Goal: Book appointment/travel/reservation

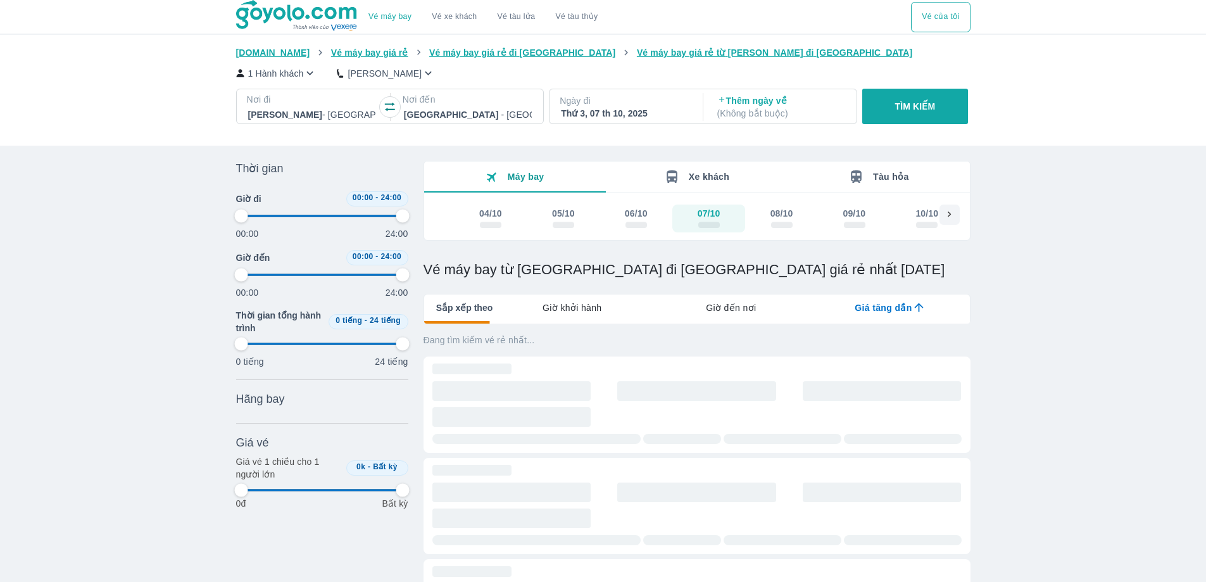
scroll to position [329, 0]
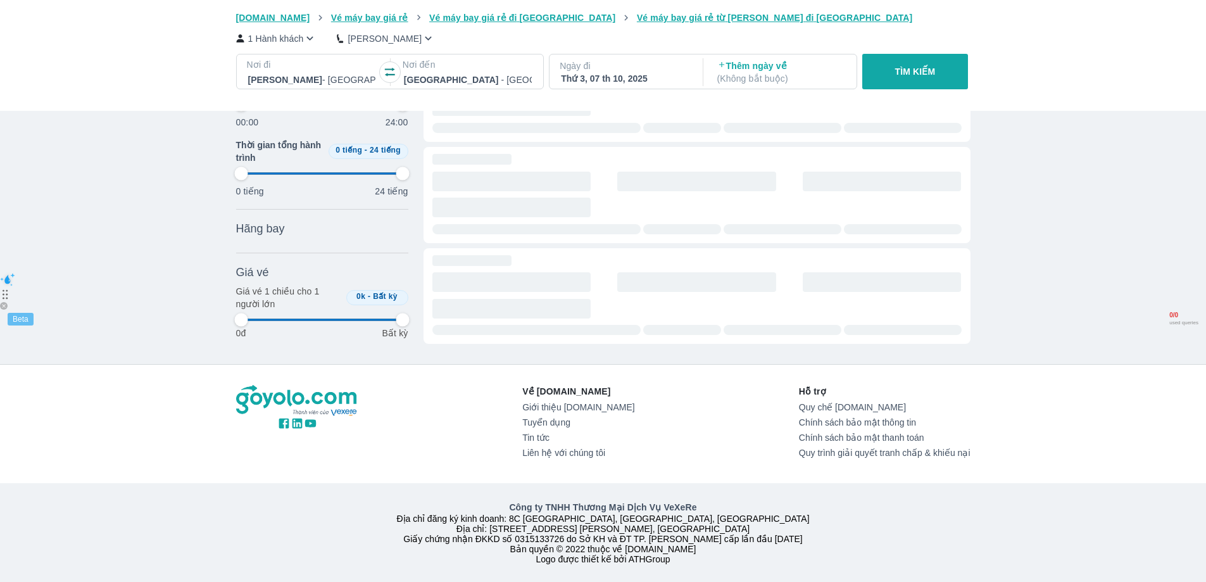
type input "97.9166666666667"
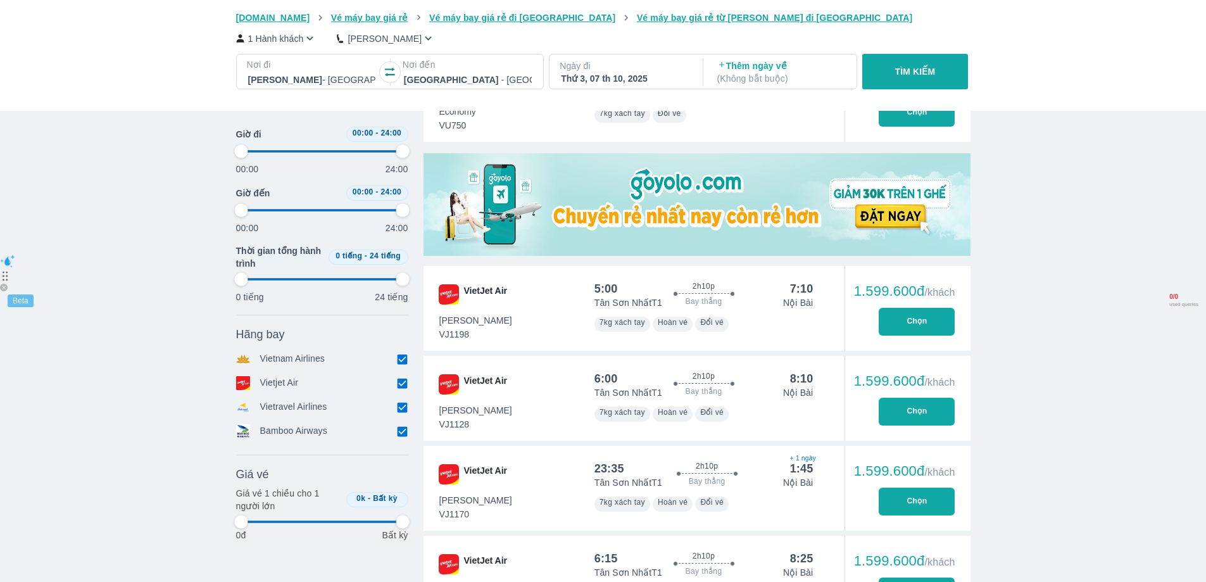
type input "97.9166666666667"
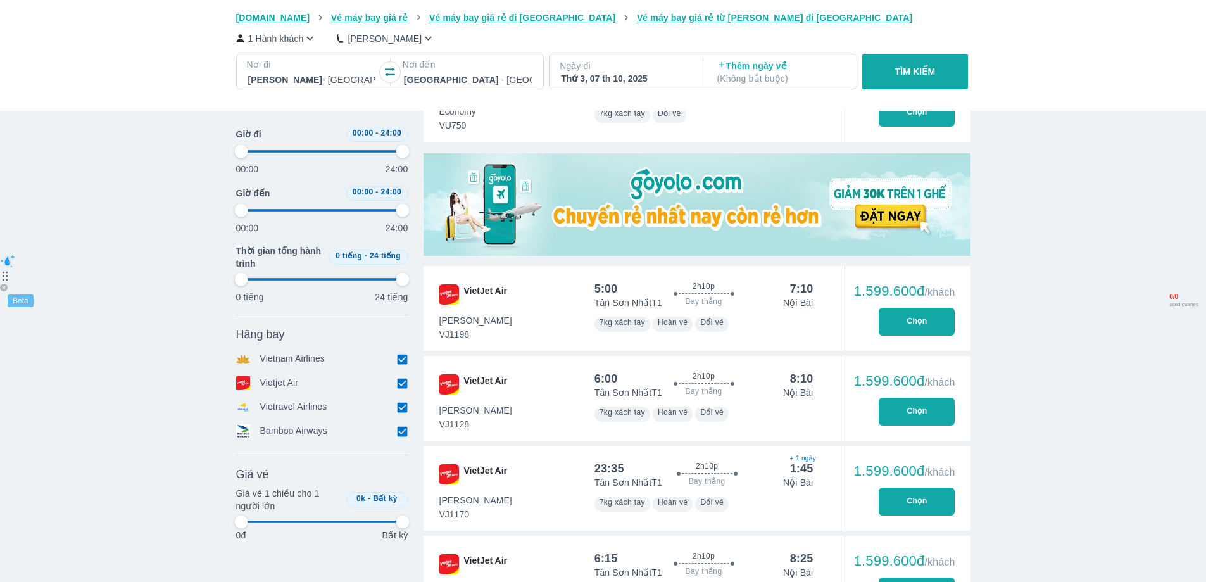
type input "97.9166666666667"
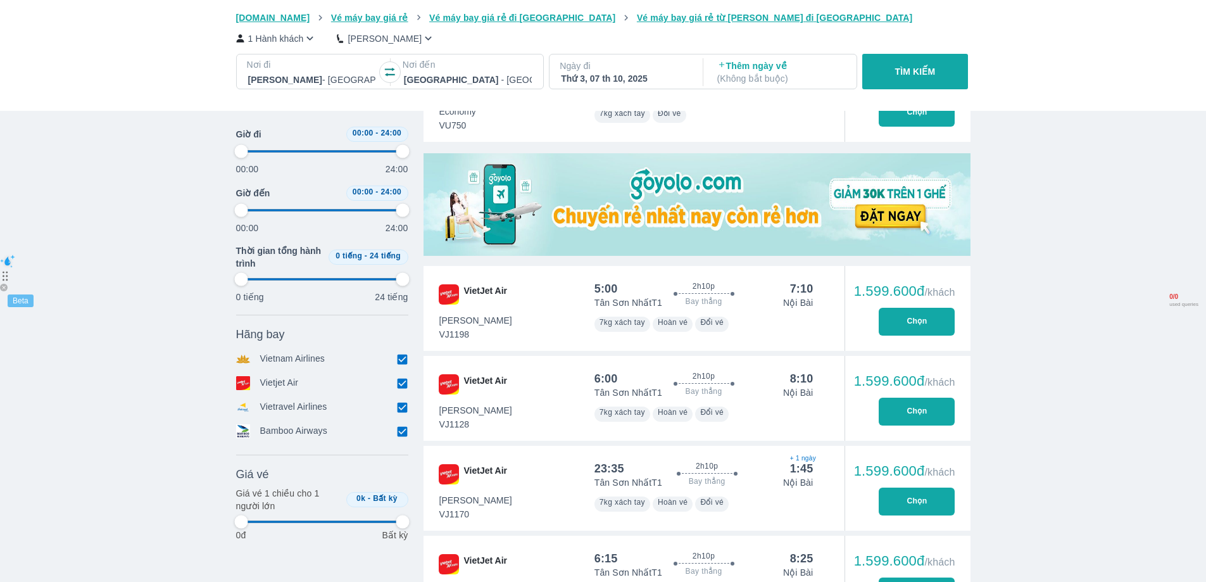
type input "97.9166666666667"
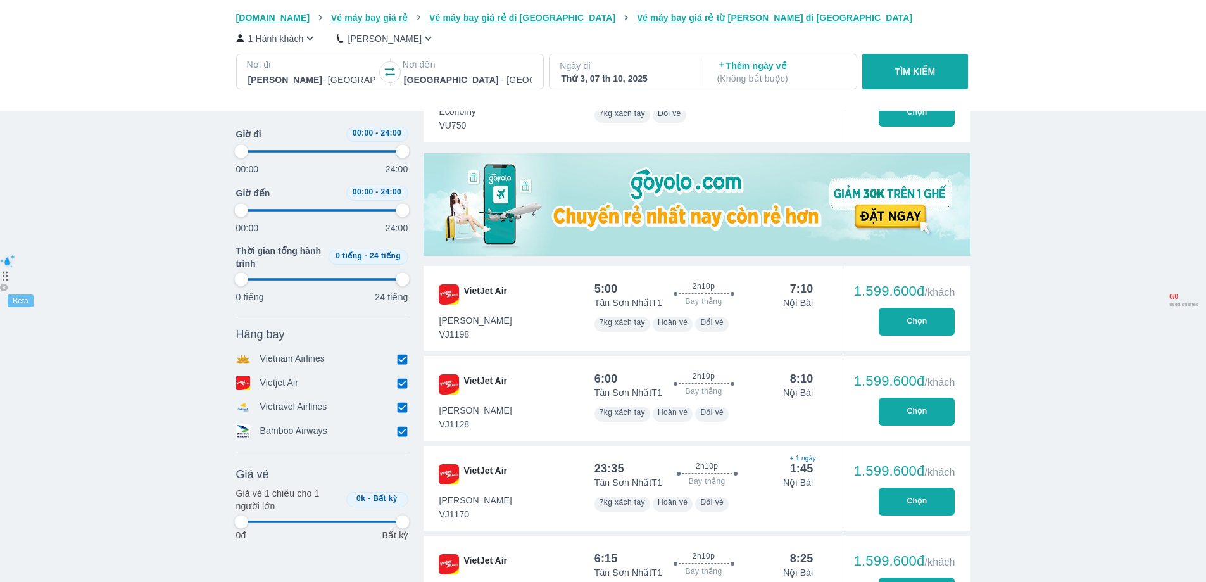
type input "97.9166666666667"
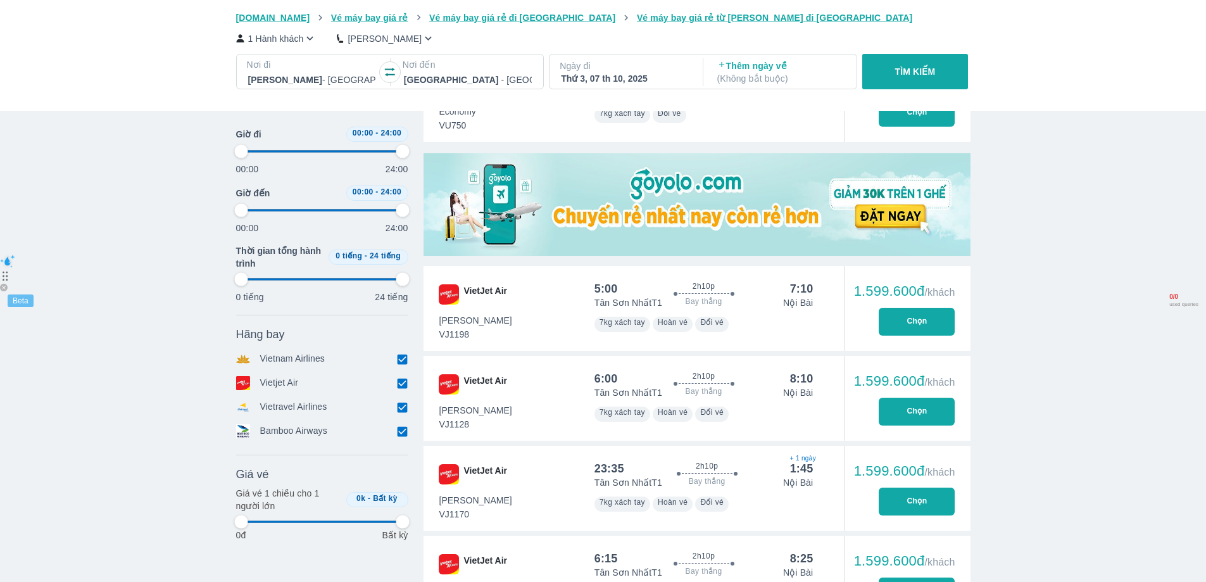
type input "97.9166666666667"
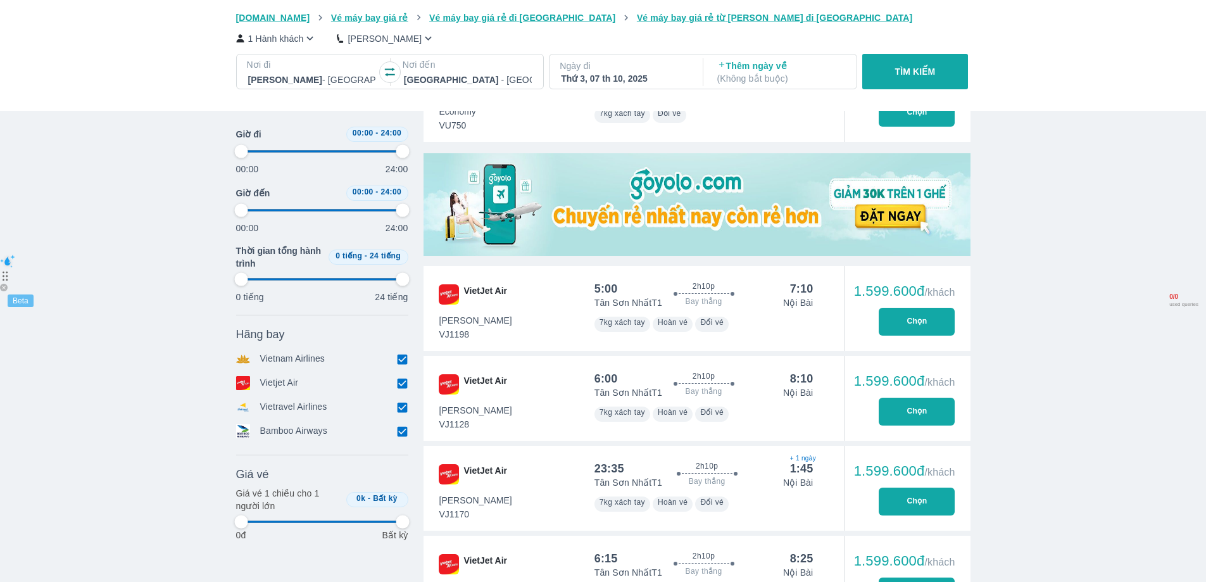
type input "97.9166666666667"
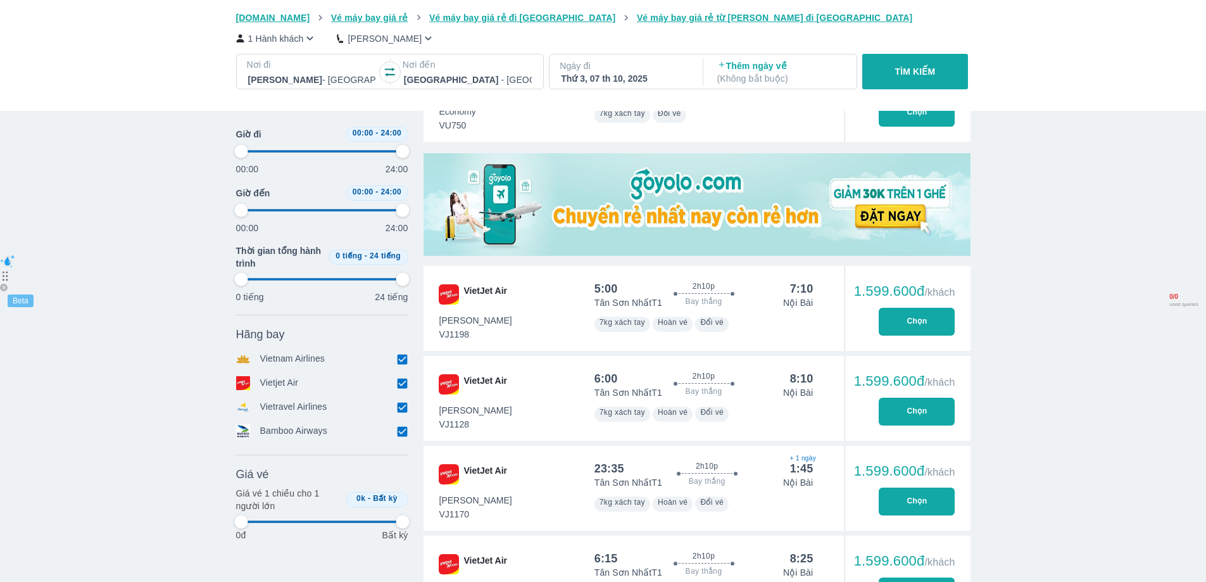
type input "97.9166666666667"
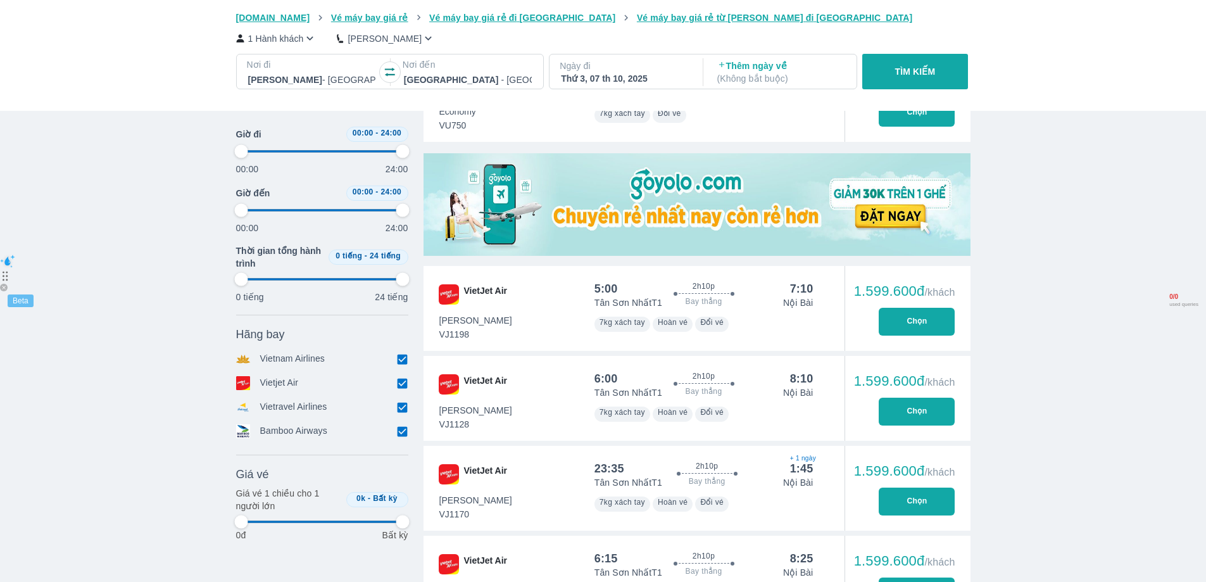
type input "97.9166666666667"
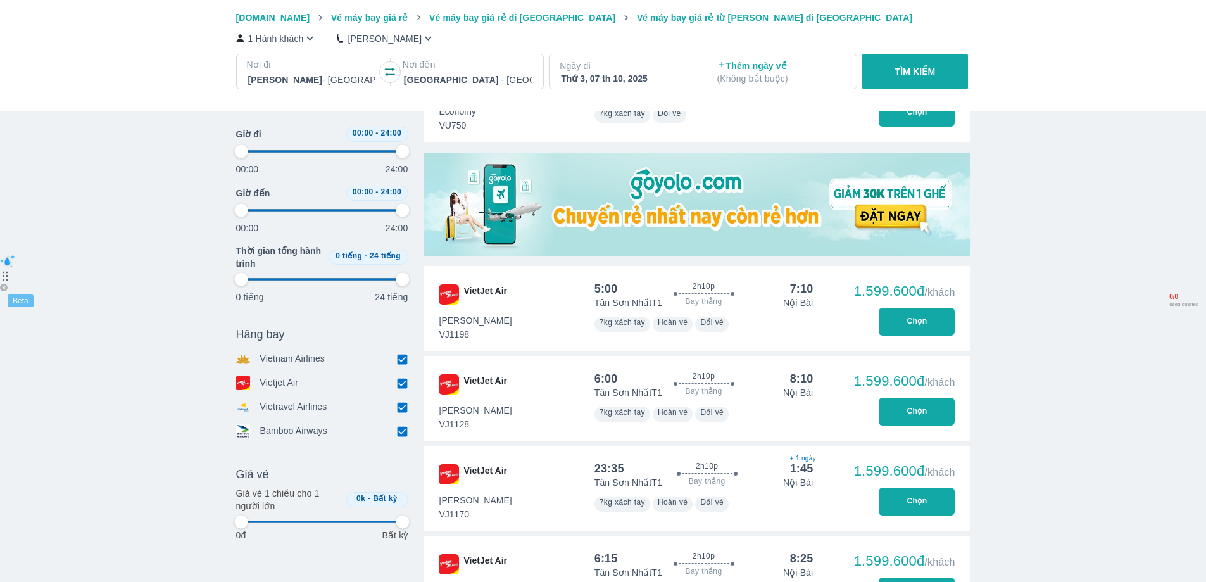
type input "97.9166666666667"
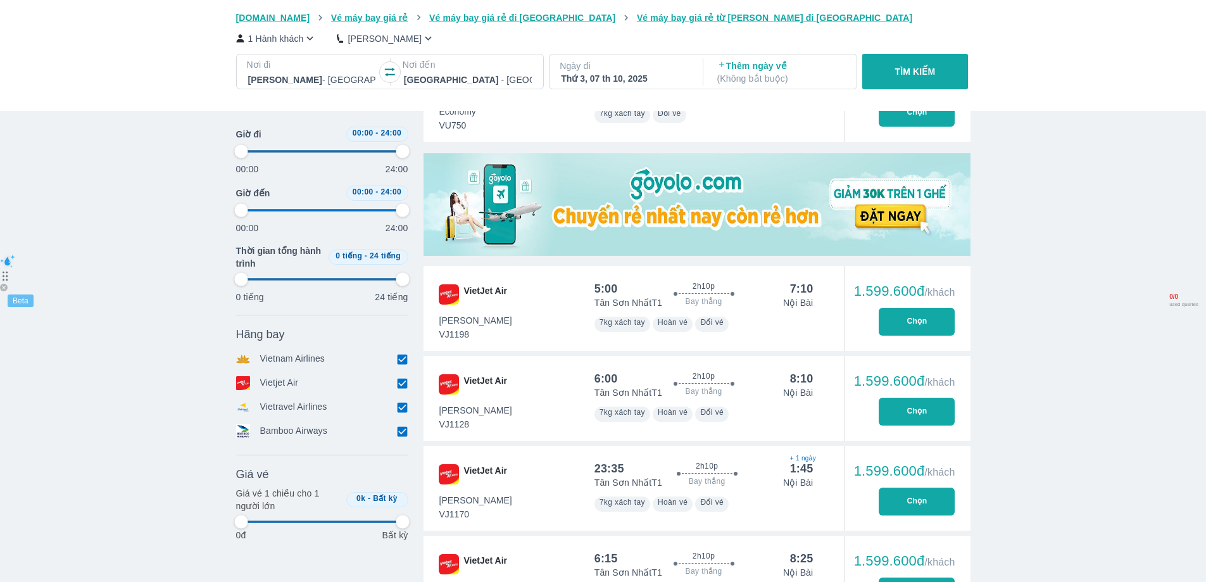
type input "97.9166666666667"
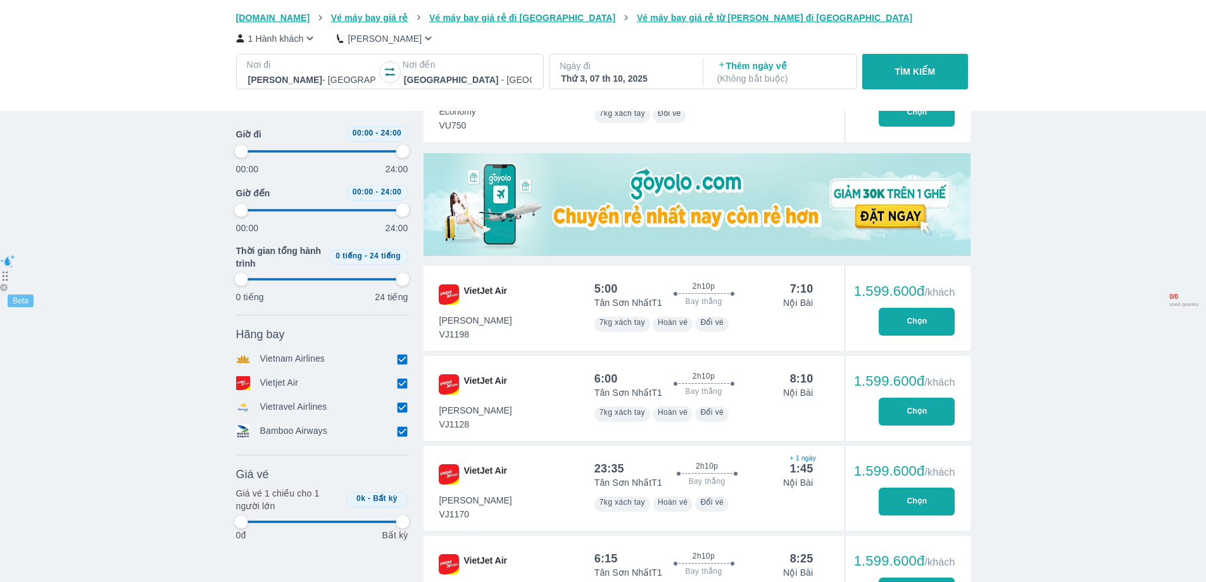
type input "97.9166666666667"
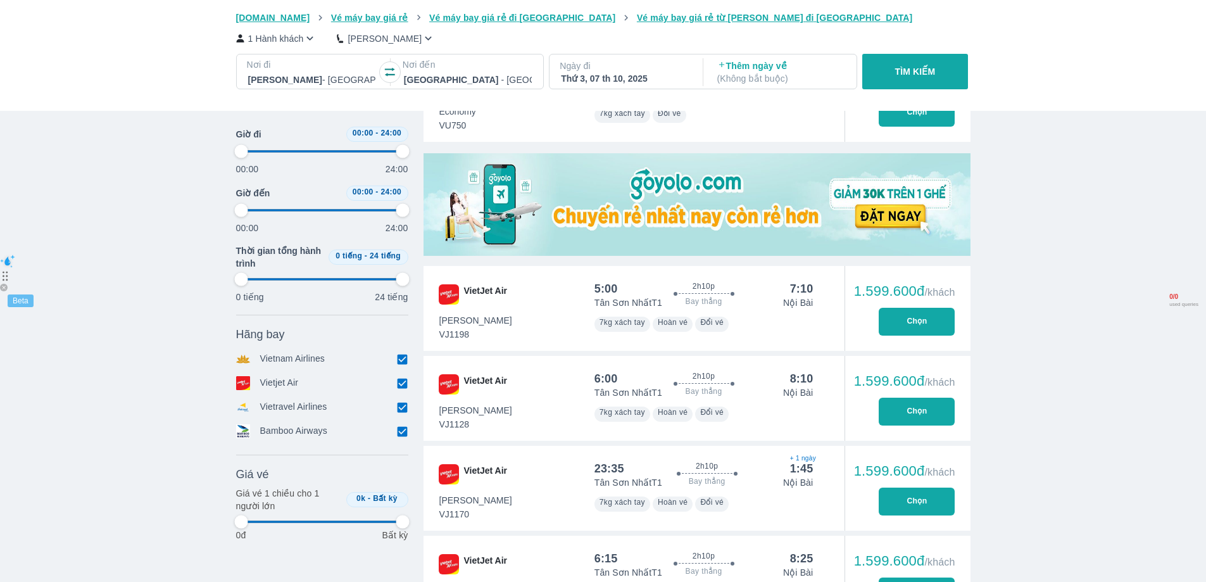
type input "97.9166666666667"
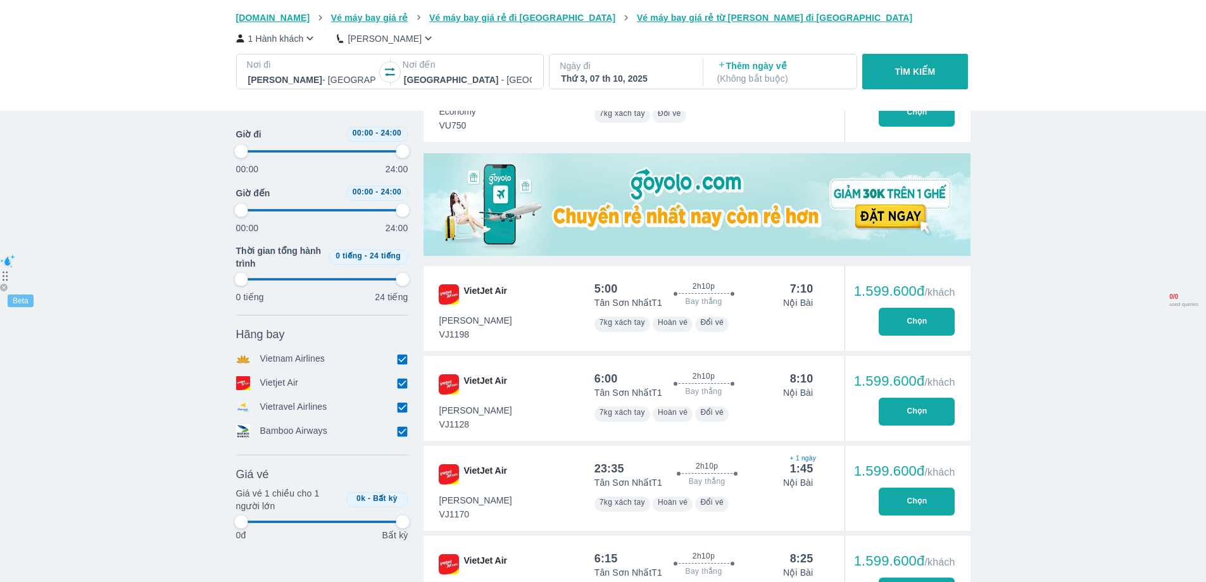
type input "97.9166666666667"
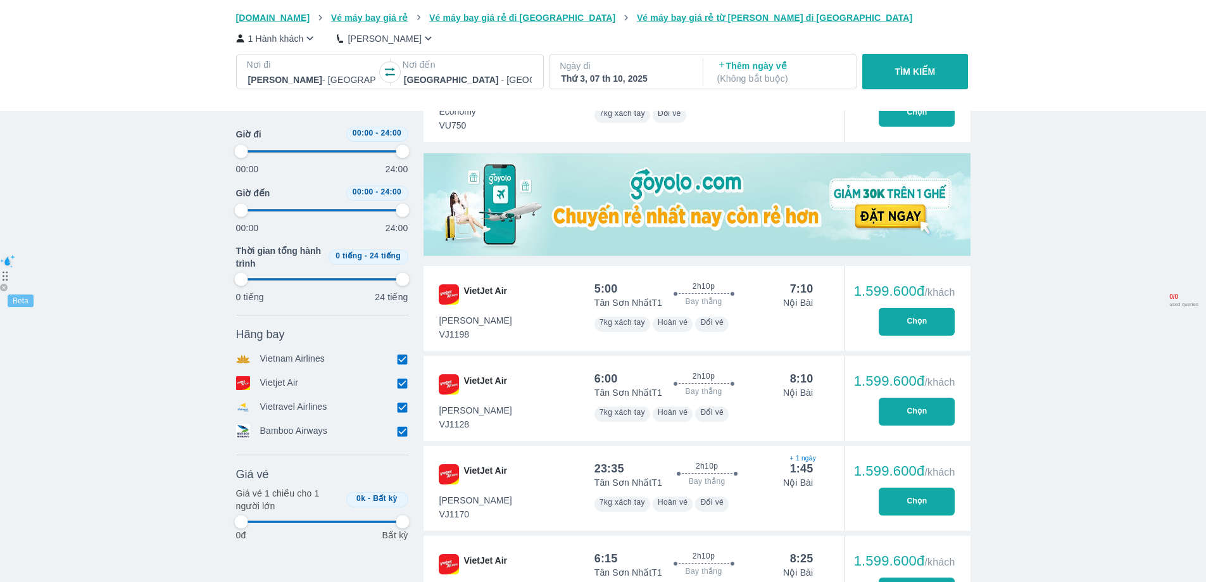
type input "97.9166666666667"
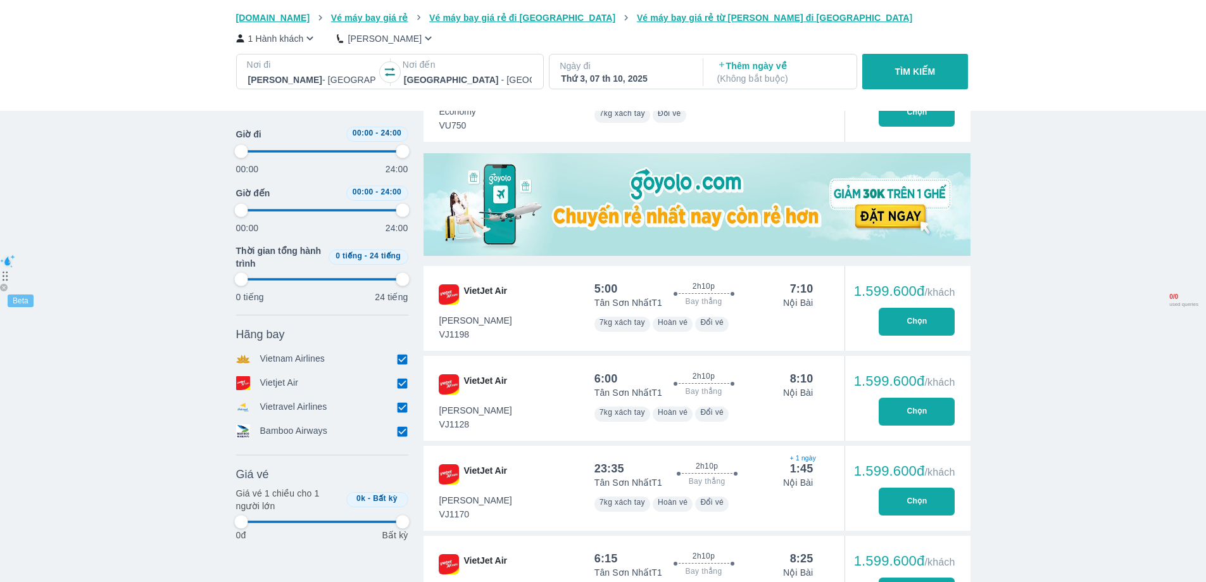
type input "97.9166666666667"
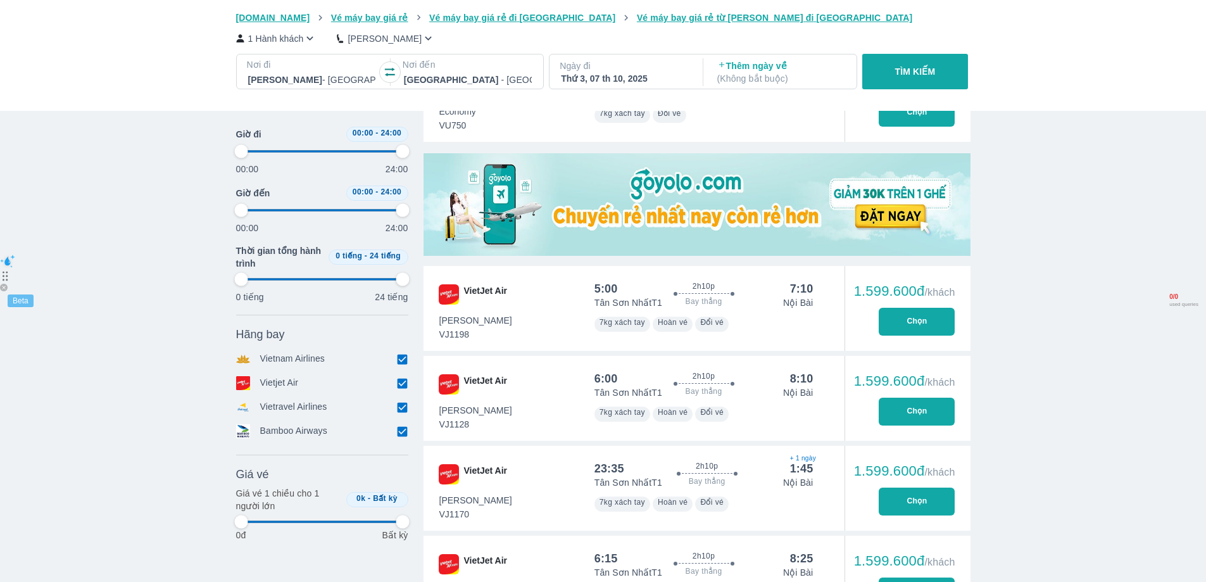
type input "97.9166666666667"
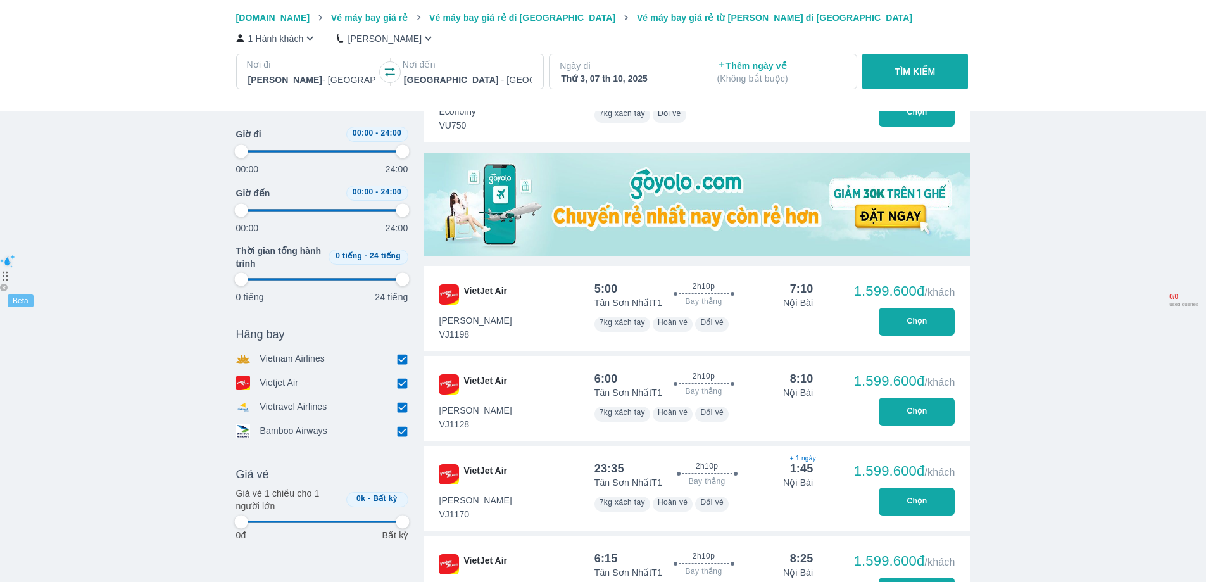
type input "97.9166666666667"
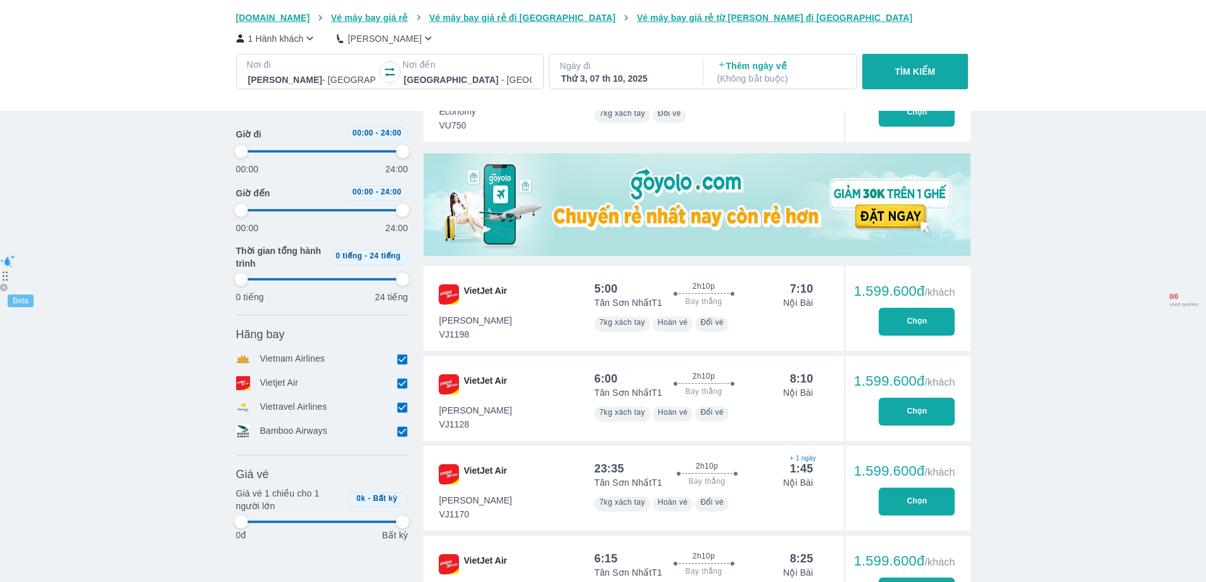
type input "97.9166666666667"
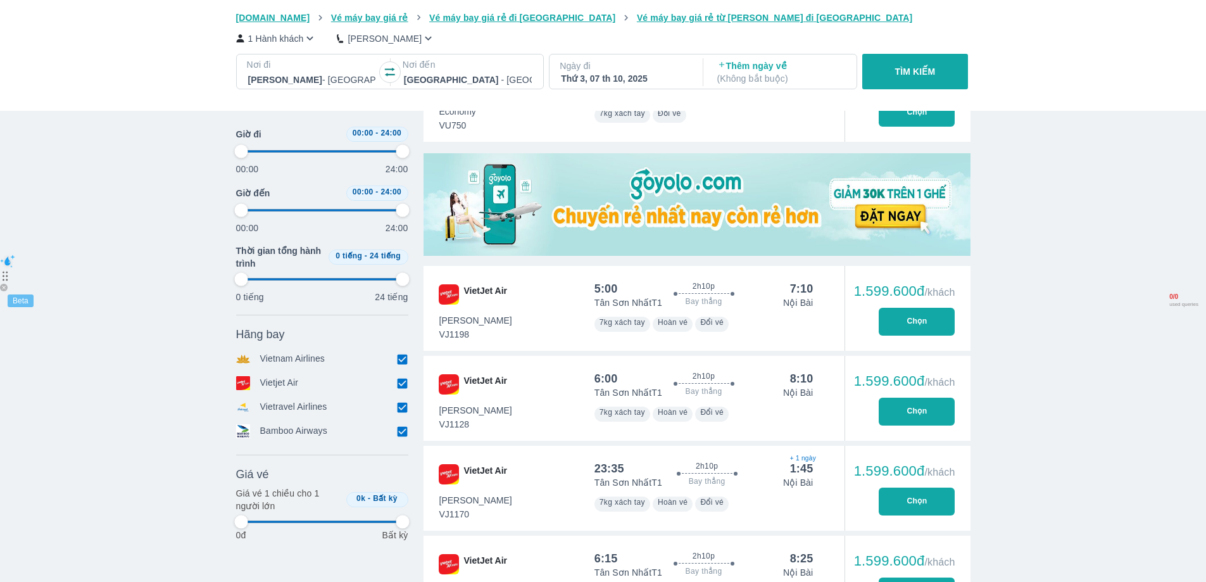
type input "97.9166666666667"
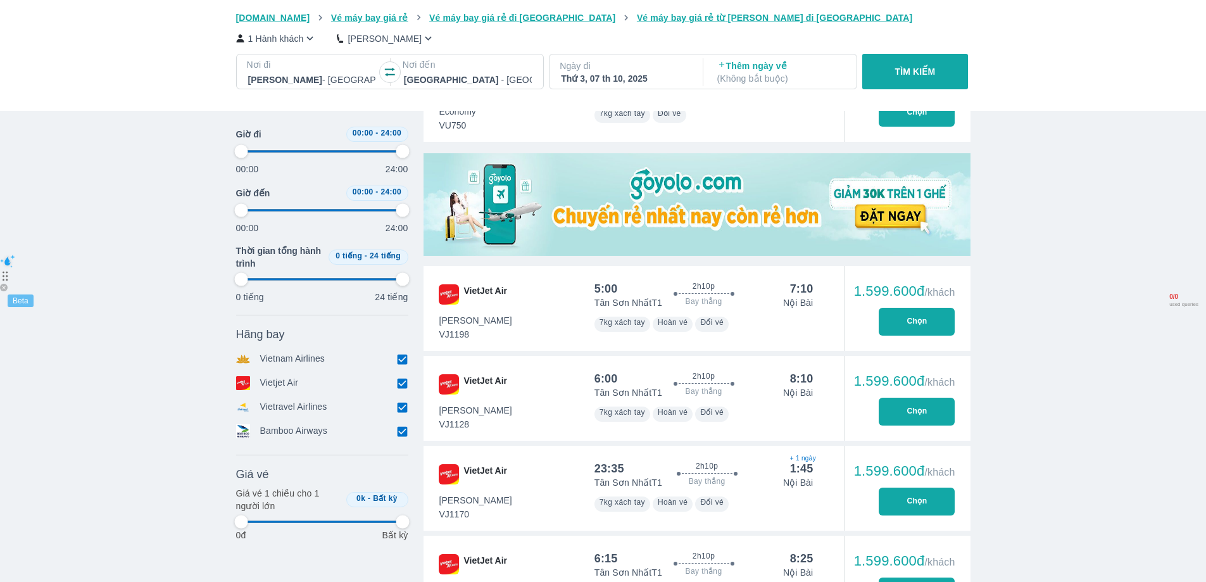
type input "97.9166666666667"
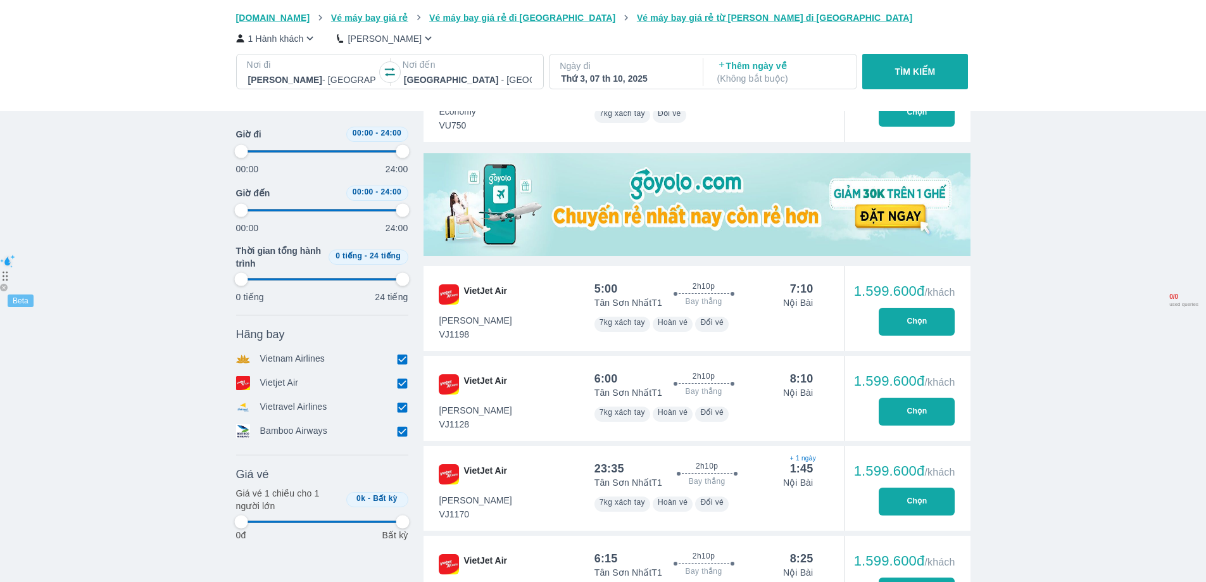
type input "97.9166666666667"
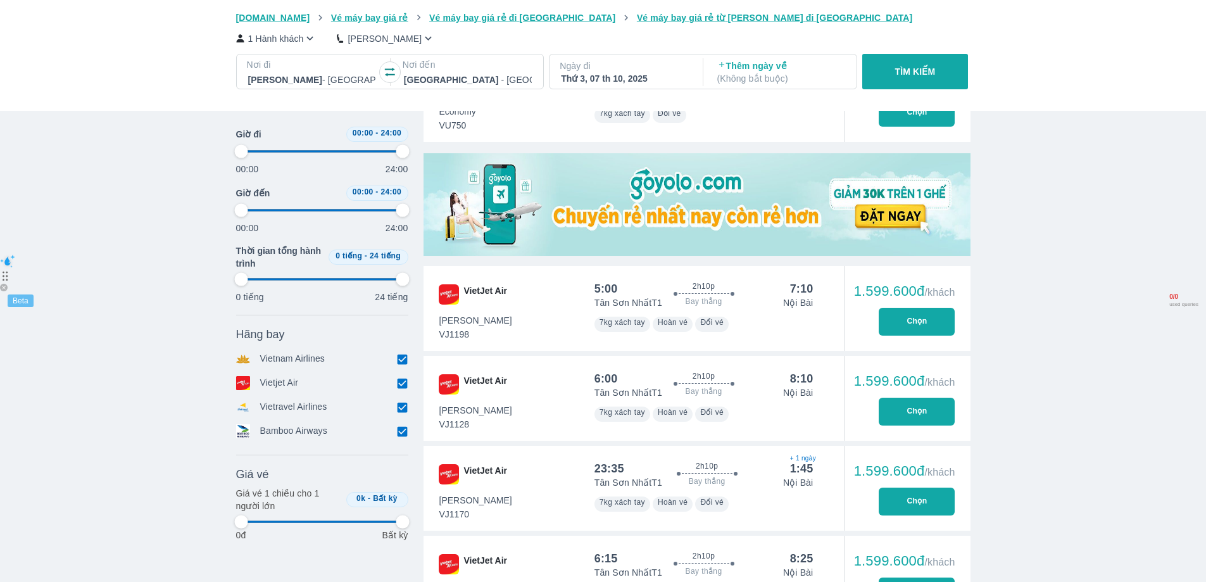
type input "97.9166666666667"
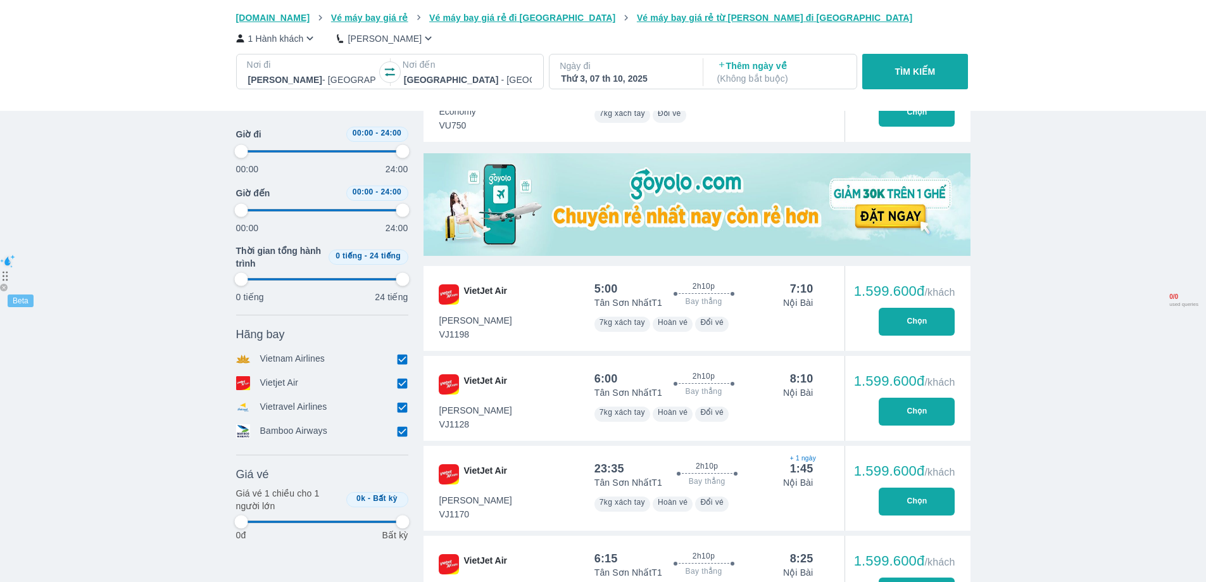
type input "97.9166666666667"
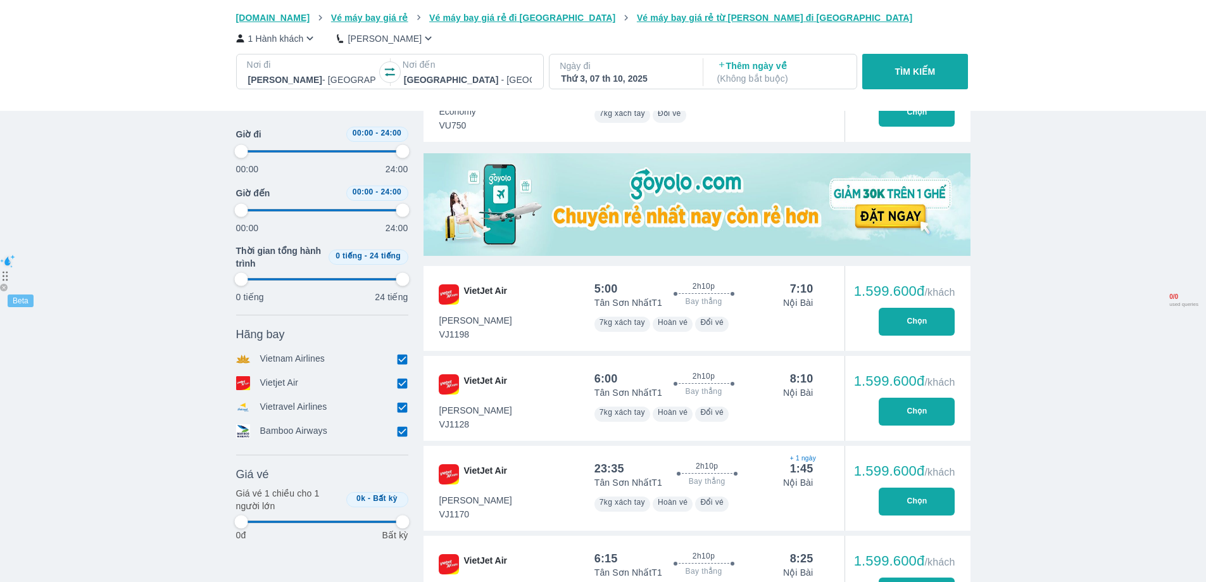
type input "97.9166666666667"
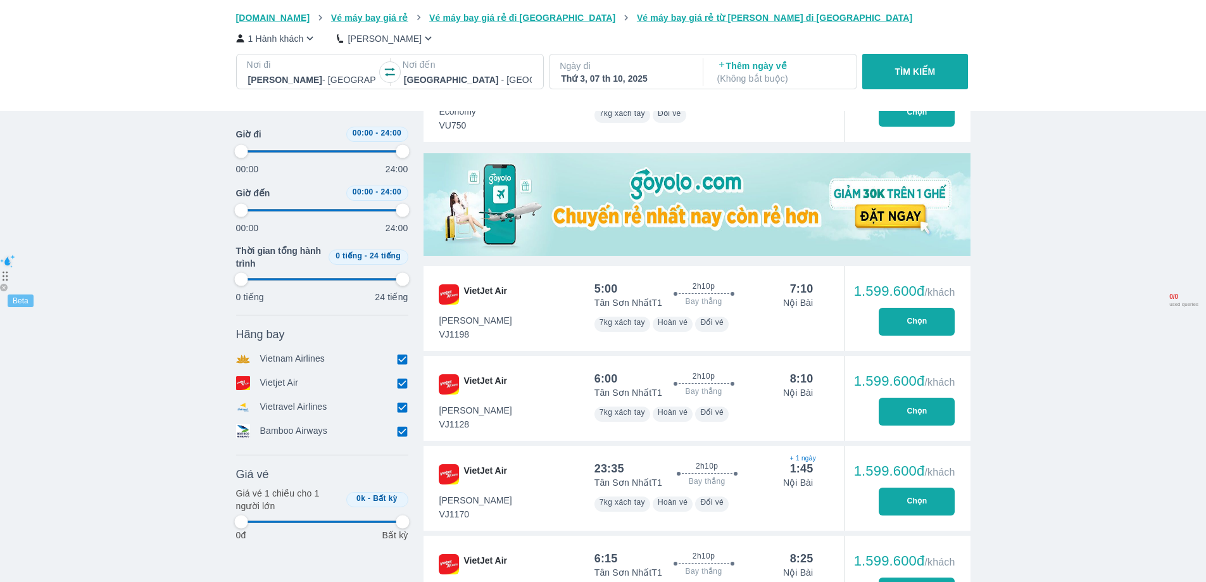
type input "97.9166666666667"
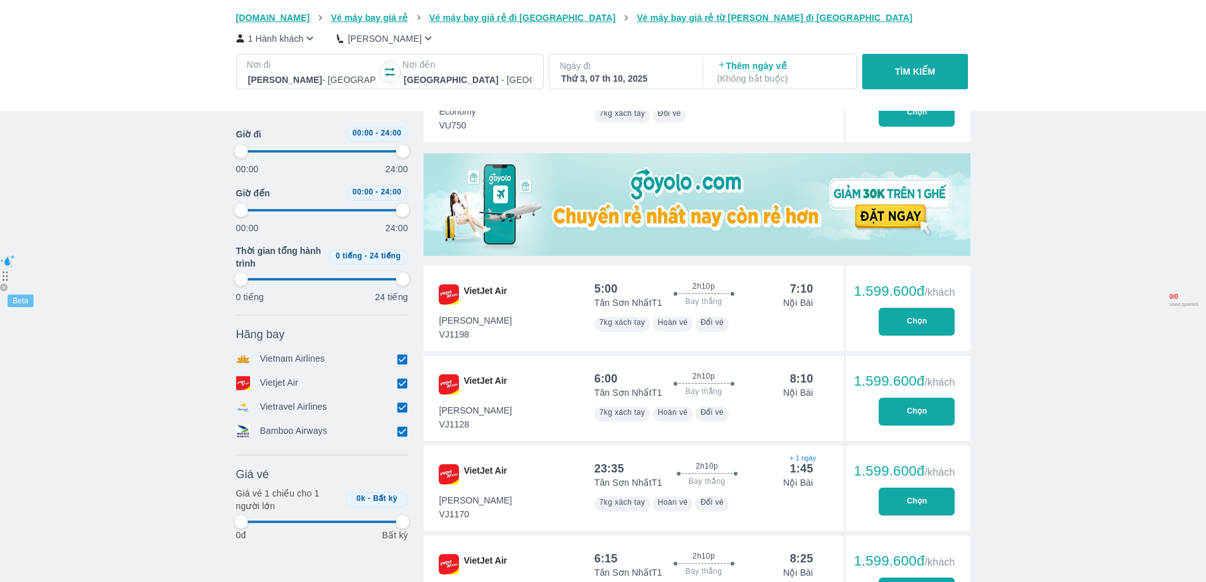
type input "97.9166666666667"
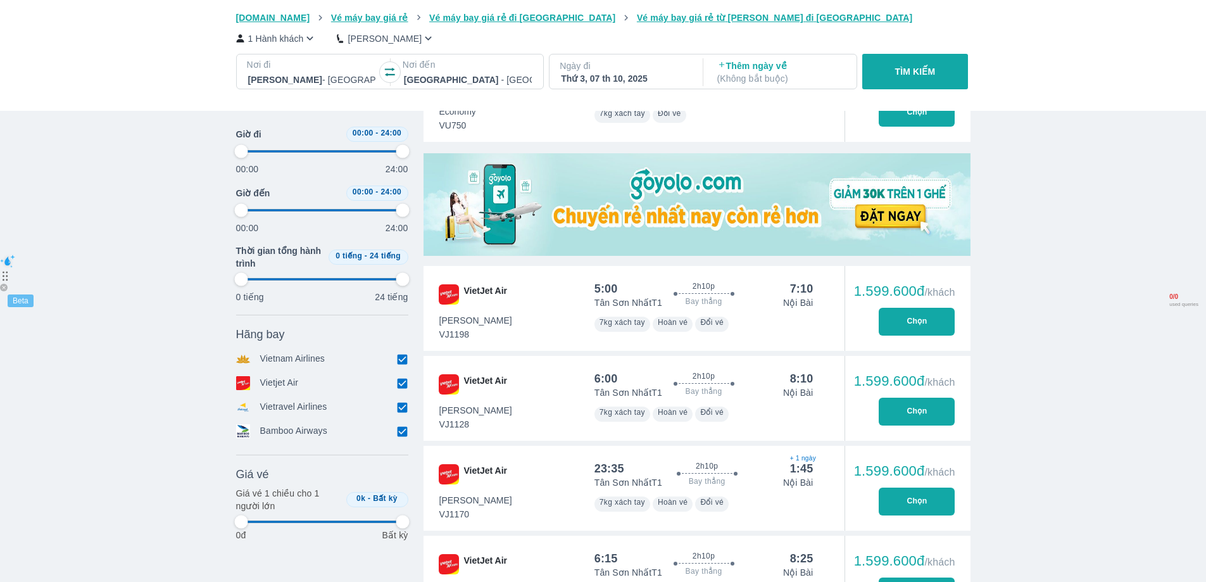
type input "97.9166666666667"
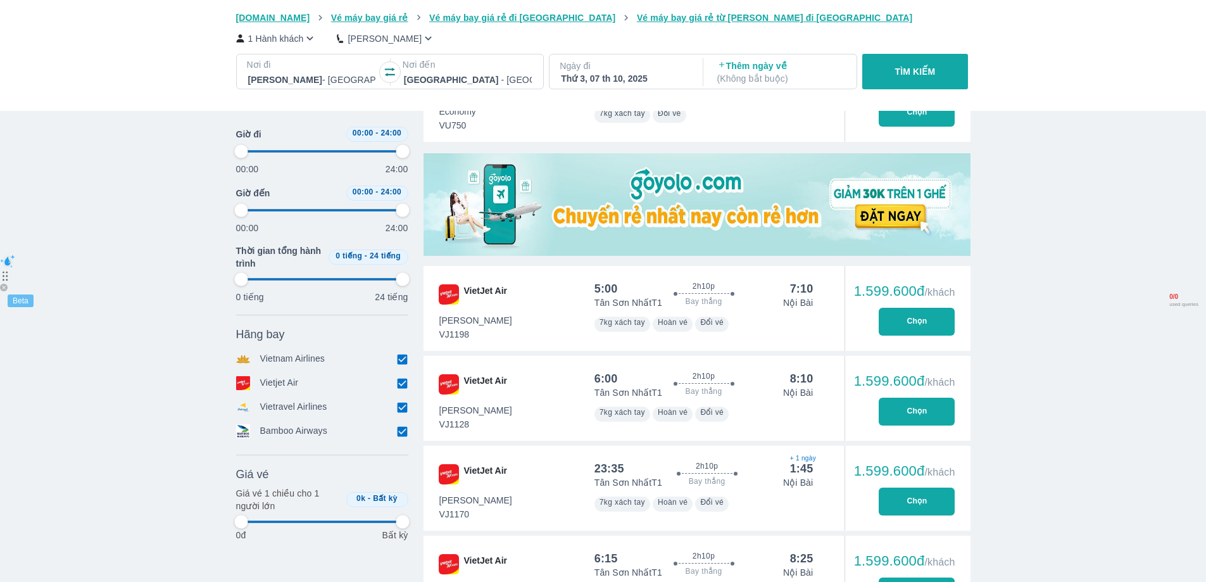
type input "97.9166666666667"
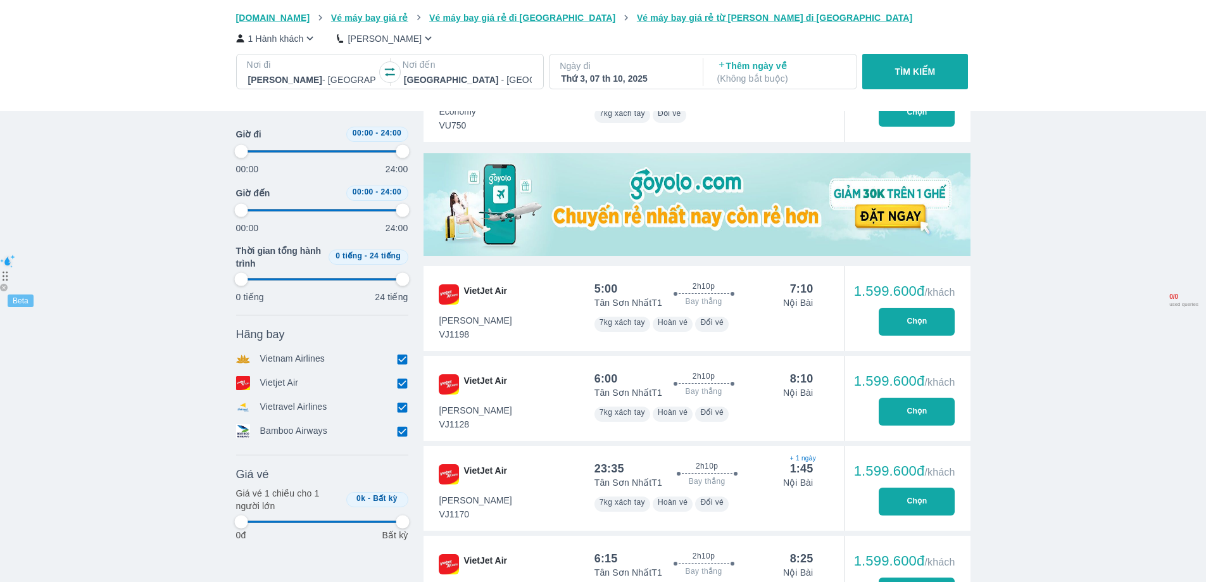
type input "97.9166666666667"
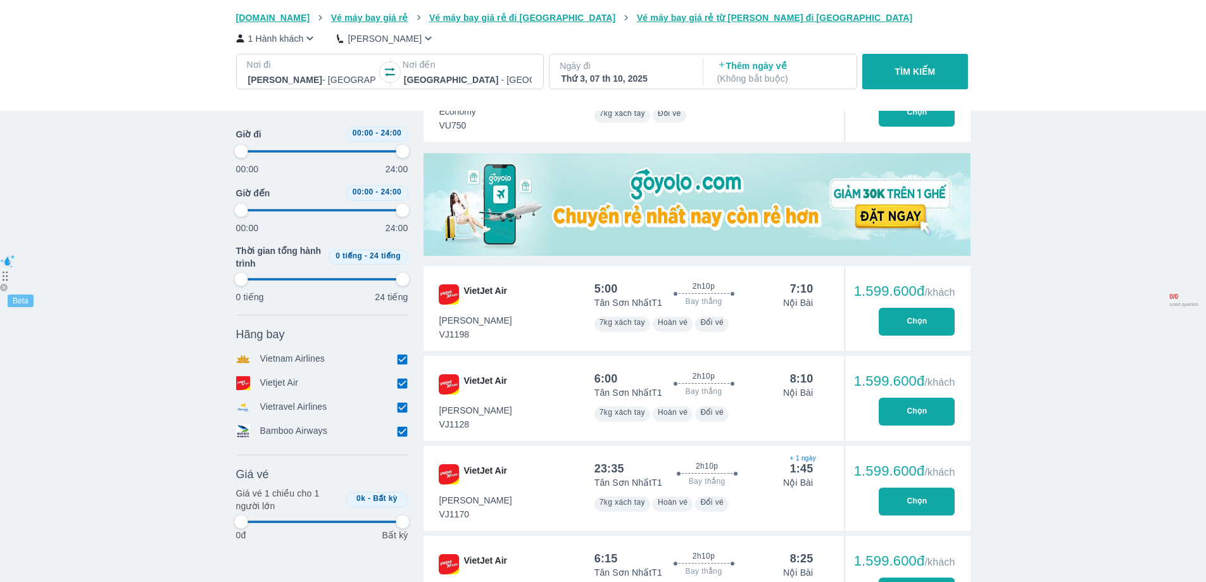
type input "97.9166666666667"
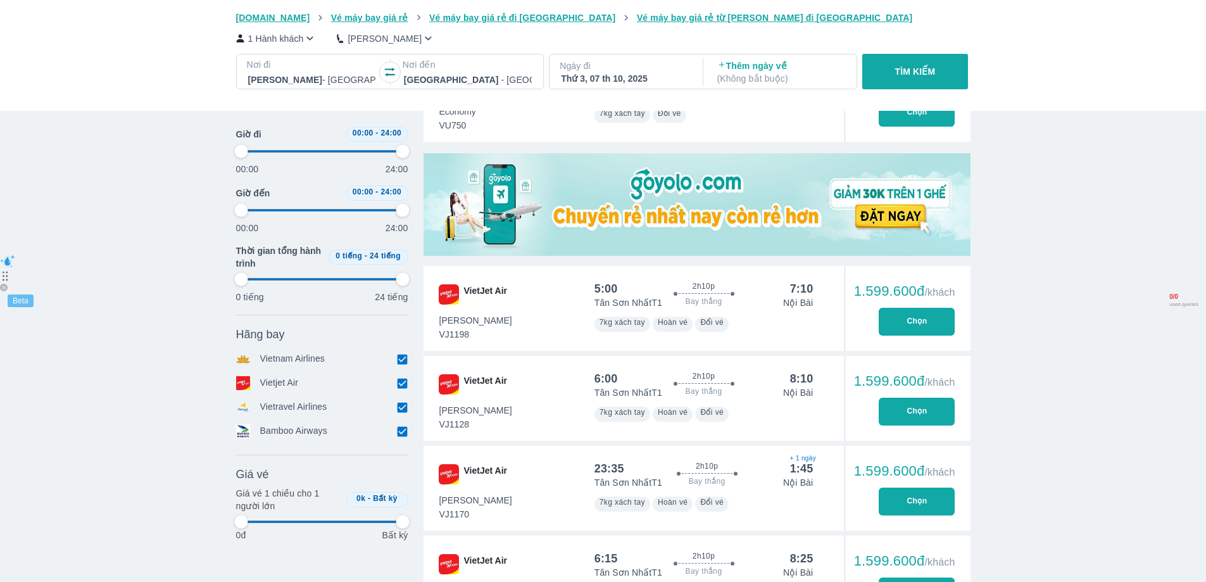
type input "97.9166666666667"
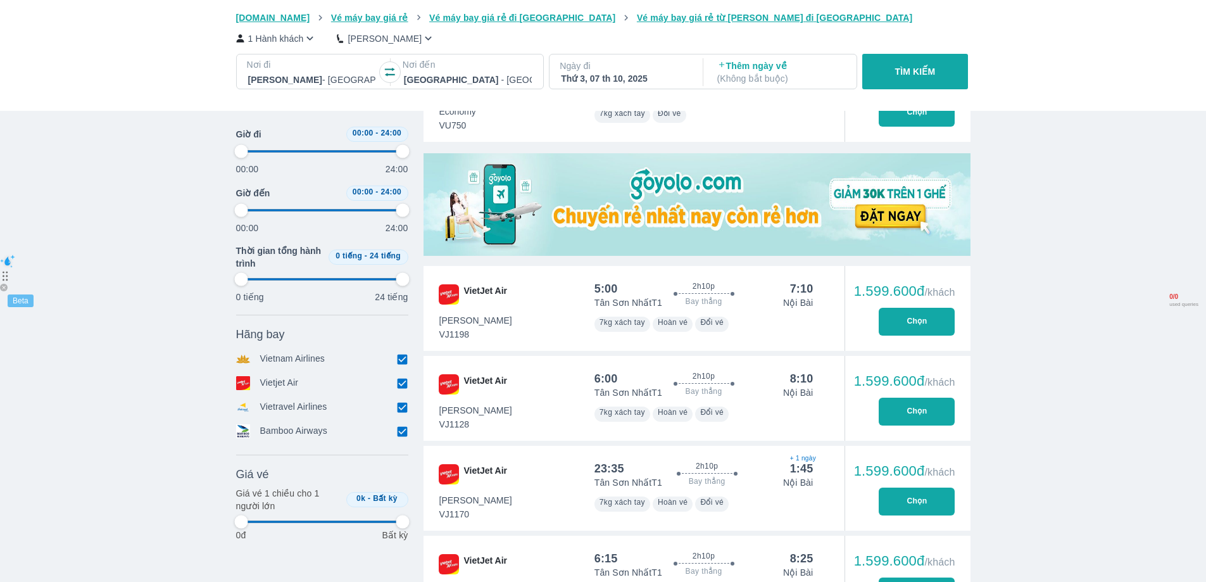
type input "97.9166666666667"
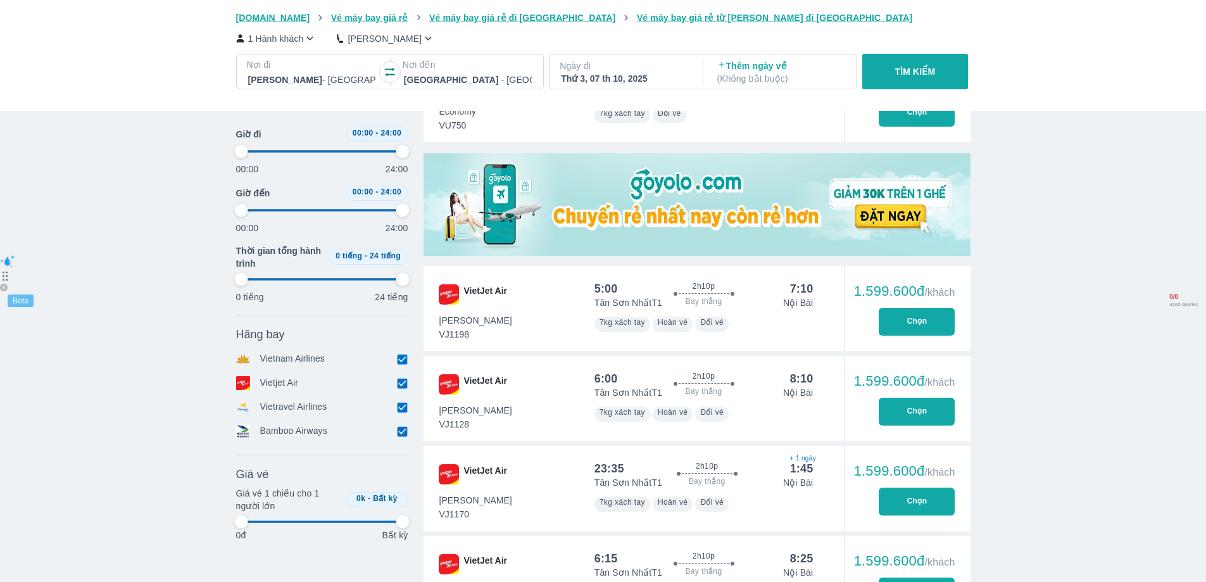
type input "97.9166666666667"
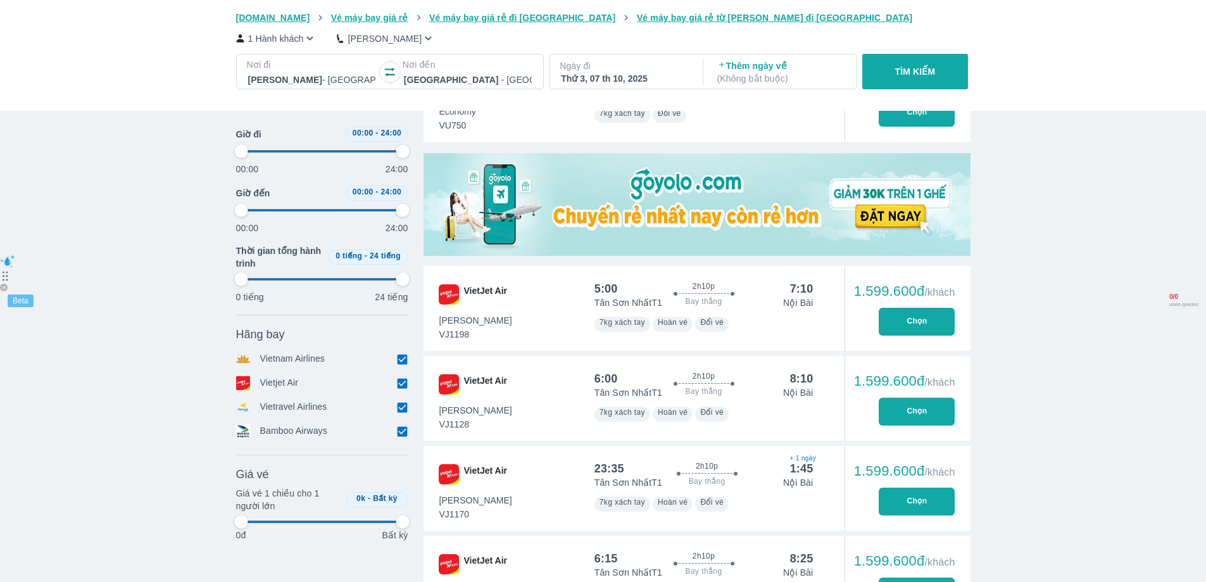
type input "97.9166666666667"
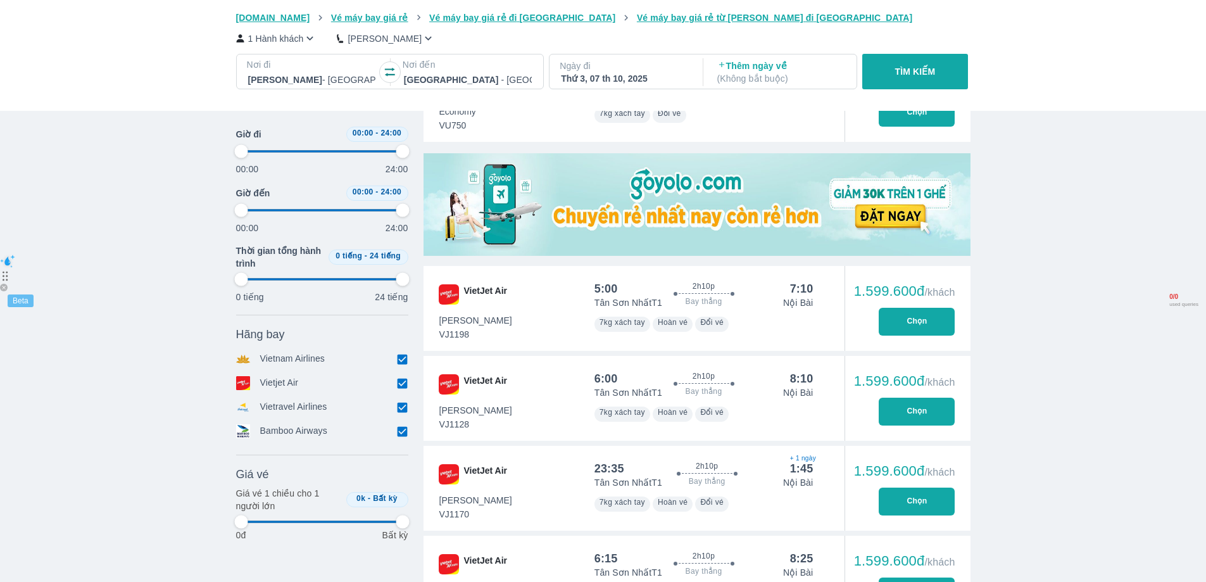
type input "97.9166666666667"
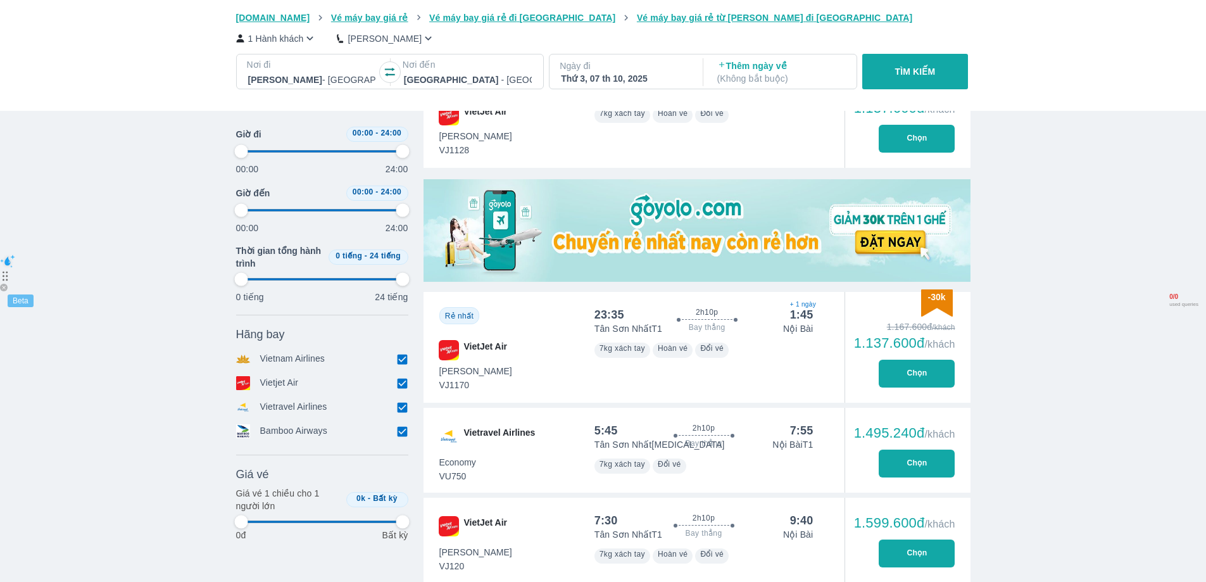
type input "97.9166666666667"
